Goal: Task Accomplishment & Management: Manage account settings

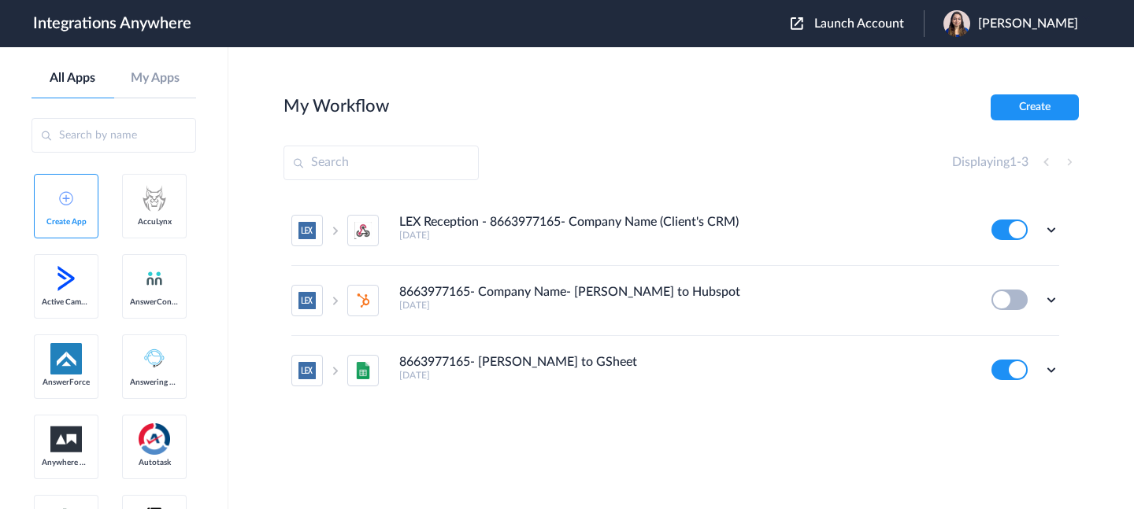
click at [865, 33] on div "Launch Account Akanksha Sharma My Account Logout" at bounding box center [942, 23] width 303 height 27
click at [864, 25] on span "Launch Account" at bounding box center [859, 23] width 90 height 13
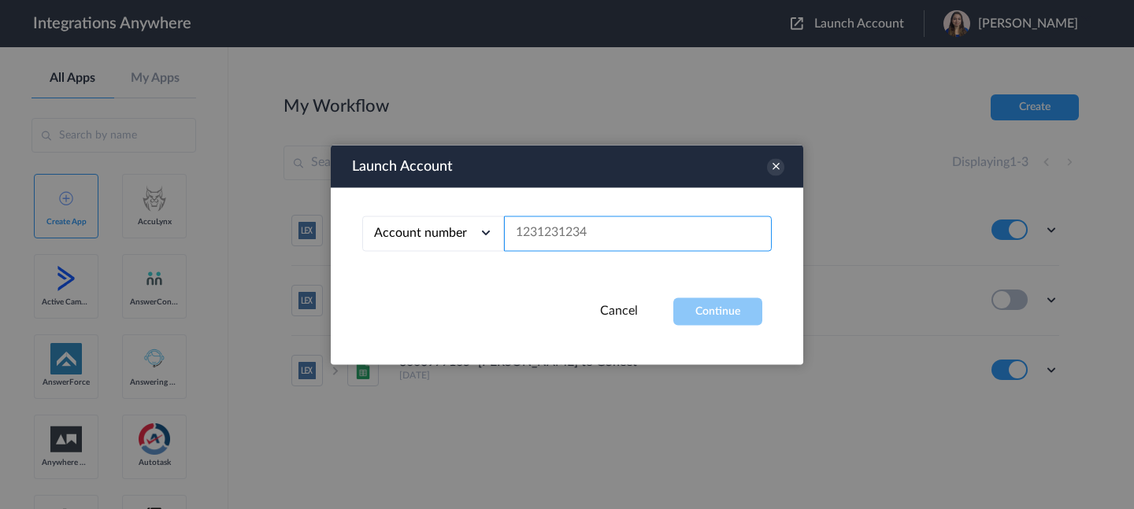
click at [640, 243] on input "text" at bounding box center [638, 233] width 268 height 35
paste input "8773600447"
type input "8773600447"
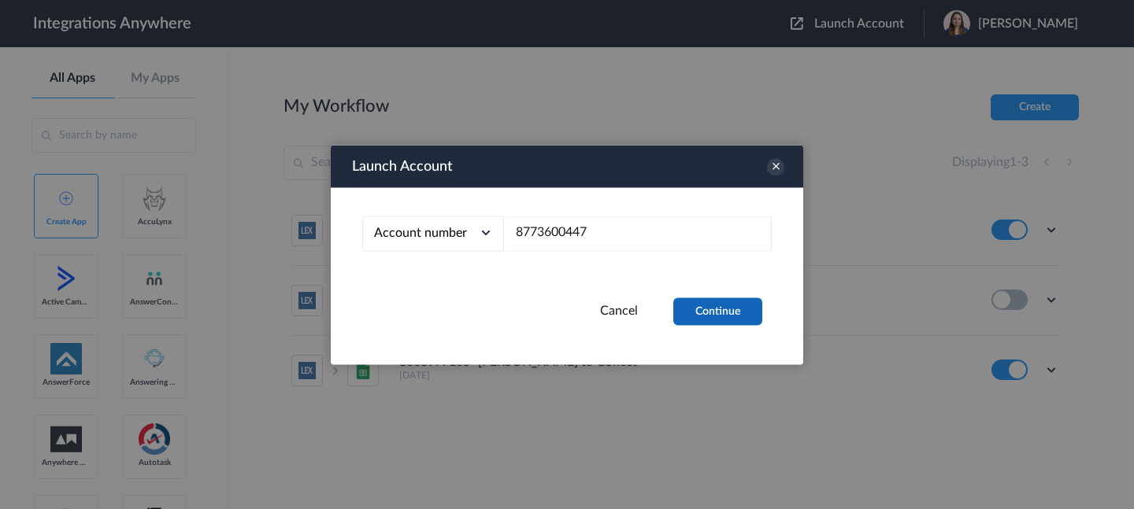
click at [698, 307] on button "Continue" at bounding box center [717, 312] width 89 height 28
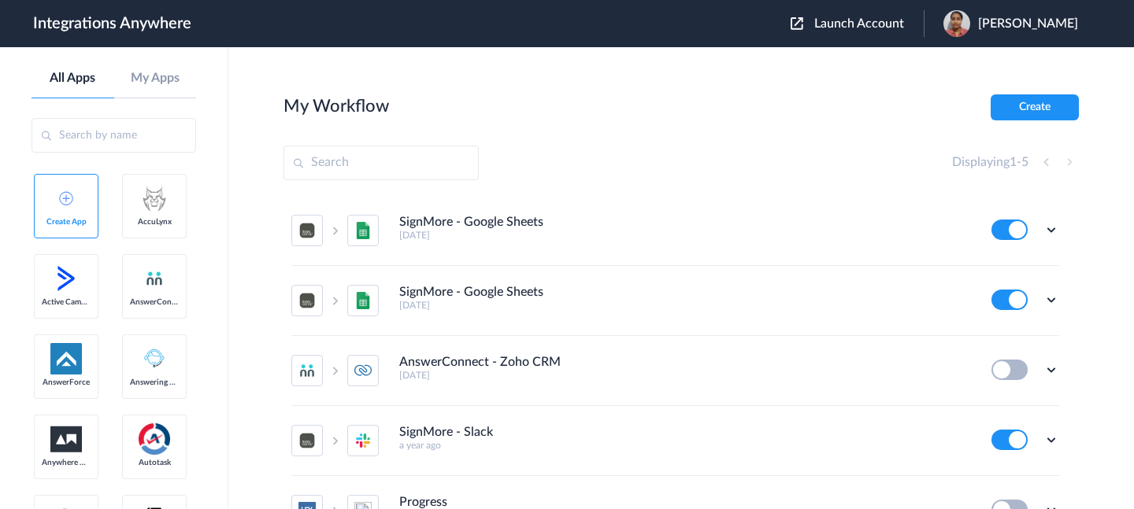
click at [987, 15] on div "[PERSON_NAME]" at bounding box center [1018, 23] width 150 height 27
click at [961, 61] on li "Logout" at bounding box center [1009, 64] width 170 height 29
